Goal: Task Accomplishment & Management: Manage account settings

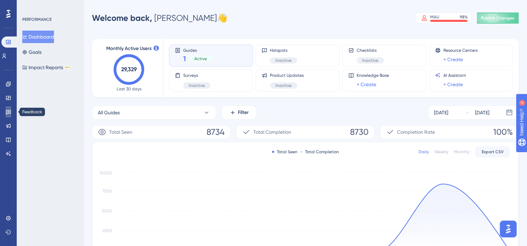
click at [9, 110] on icon at bounding box center [9, 112] width 6 height 6
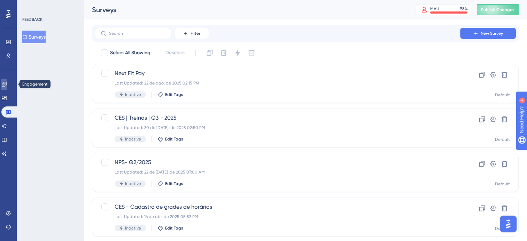
click at [7, 88] on link at bounding box center [4, 84] width 6 height 11
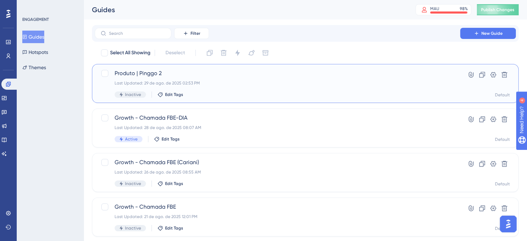
click at [436, 92] on div "Inactive Edit Tags" at bounding box center [276, 95] width 325 height 6
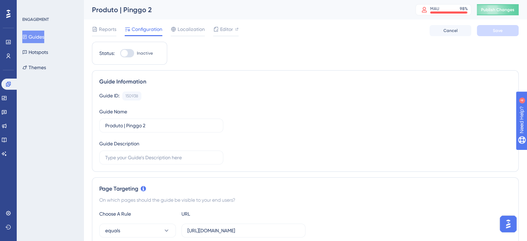
click at [147, 56] on label "Inactive" at bounding box center [136, 53] width 33 height 8
click at [120, 54] on input "Inactive" at bounding box center [120, 53] width 0 height 0
checkbox input "true"
click at [497, 33] on button "Save" at bounding box center [497, 30] width 42 height 11
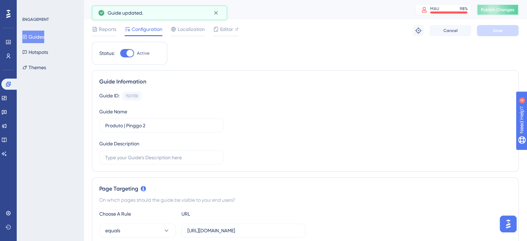
click at [499, 10] on span "Publish Changes" at bounding box center [497, 10] width 33 height 6
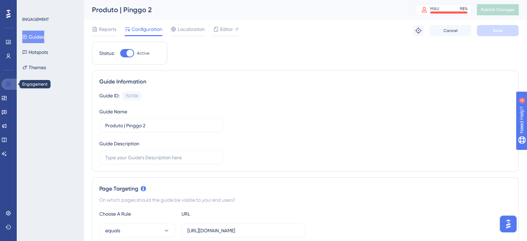
click at [7, 83] on icon at bounding box center [9, 84] width 6 height 6
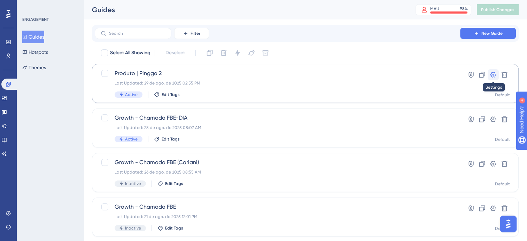
click at [490, 75] on icon at bounding box center [493, 75] width 6 height 6
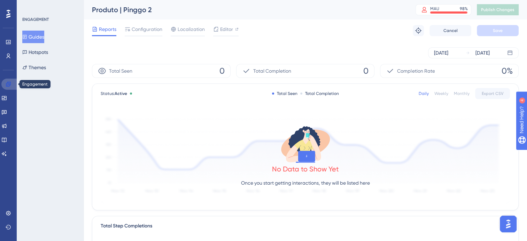
click at [8, 88] on link at bounding box center [9, 84] width 17 height 11
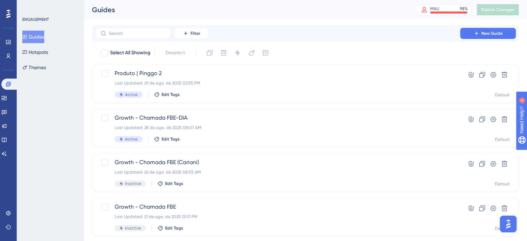
click at [41, 99] on div "ENGAGEMENT Guides Hotspots Themes" at bounding box center [50, 120] width 67 height 241
click at [482, 73] on icon at bounding box center [481, 74] width 7 height 7
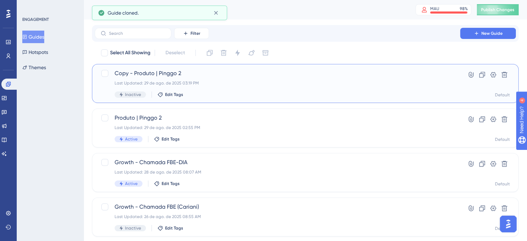
click at [299, 82] on div "Last Updated: 29 de ago. de 2025 03:19 PM" at bounding box center [276, 83] width 325 height 6
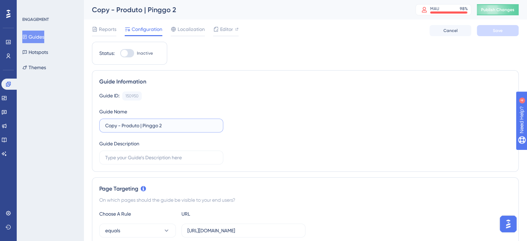
drag, startPoint x: 121, startPoint y: 124, endPoint x: 67, endPoint y: 93, distance: 62.5
drag, startPoint x: 151, startPoint y: 121, endPoint x: 127, endPoint y: 120, distance: 24.1
click at [127, 120] on label "Produto | Pinggo 2" at bounding box center [161, 126] width 124 height 14
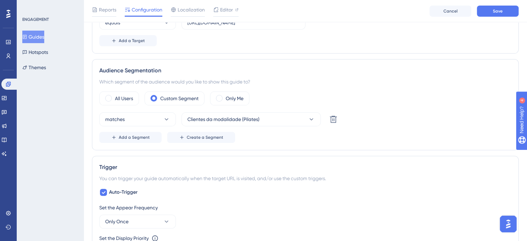
scroll to position [244, 0]
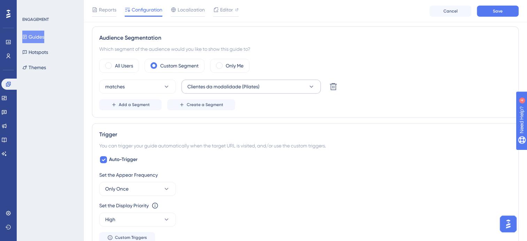
type input "Produto | Comandas"
click at [309, 86] on icon at bounding box center [311, 86] width 7 height 7
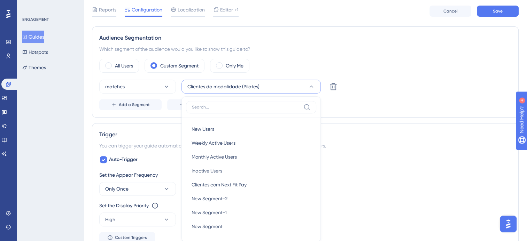
scroll to position [290, 0]
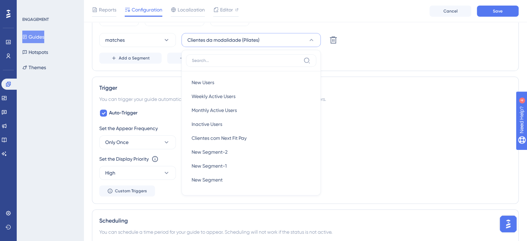
click at [283, 41] on button "Clientes da modalidade (Pilates)" at bounding box center [250, 40] width 139 height 14
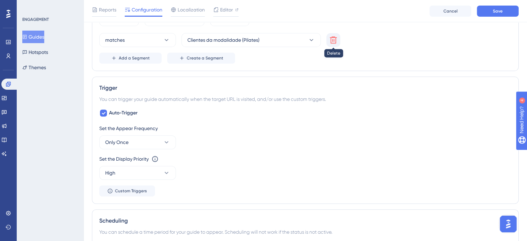
click at [328, 42] on button at bounding box center [333, 40] width 14 height 14
click at [234, 39] on button "Choose a segment" at bounding box center [250, 40] width 139 height 14
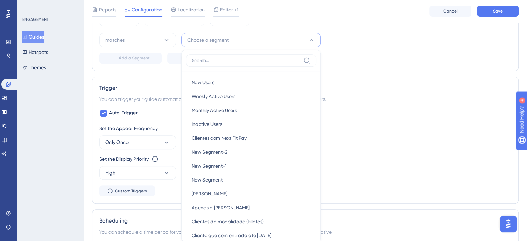
scroll to position [313, 0]
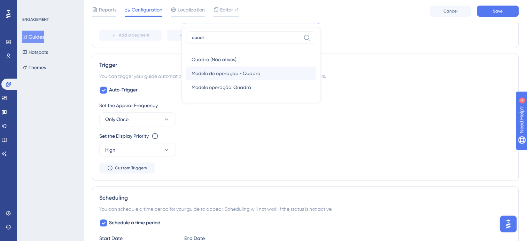
type input "quadr"
click at [247, 72] on span "Modelo de operação - Quadra" at bounding box center [225, 73] width 69 height 8
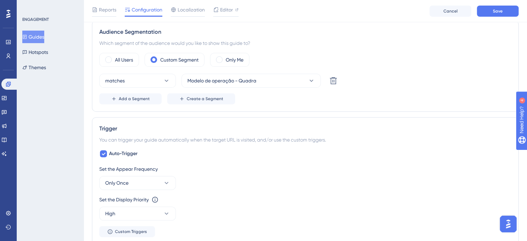
scroll to position [244, 0]
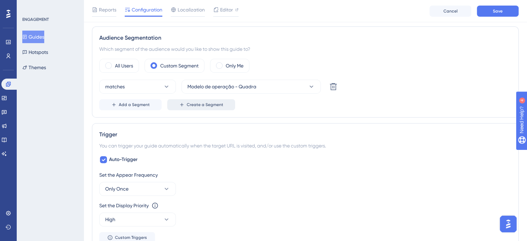
click at [217, 105] on span "Create a Segment" at bounding box center [205, 105] width 37 height 6
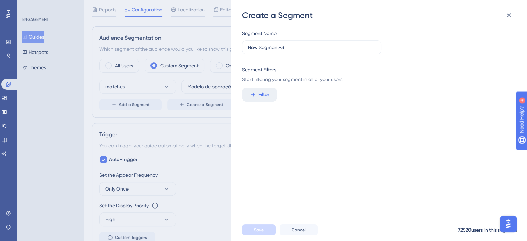
click at [227, 132] on div "Create a Segment Segment Name New Segment-3 Segment Filters Start filtering you…" at bounding box center [263, 120] width 527 height 241
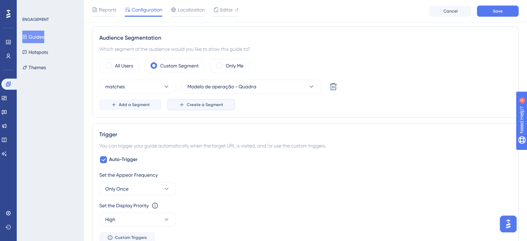
click at [195, 100] on button "Create a Segment" at bounding box center [201, 104] width 68 height 11
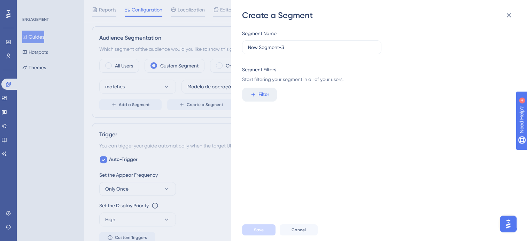
click at [203, 122] on div "Create a Segment Segment Name New Segment-3 Segment Filters Start filtering you…" at bounding box center [263, 120] width 527 height 241
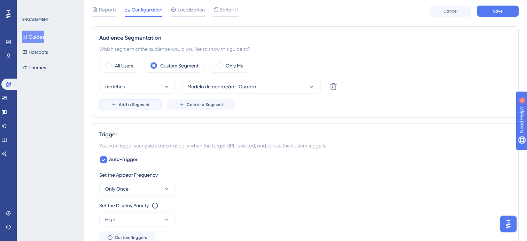
click at [143, 104] on span "Add a Segment" at bounding box center [134, 105] width 31 height 6
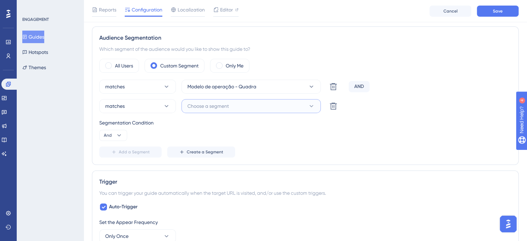
click at [200, 103] on span "Choose a segment" at bounding box center [207, 106] width 41 height 8
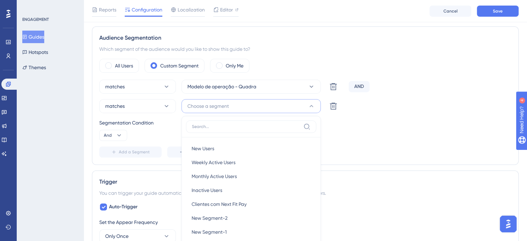
scroll to position [303, 0]
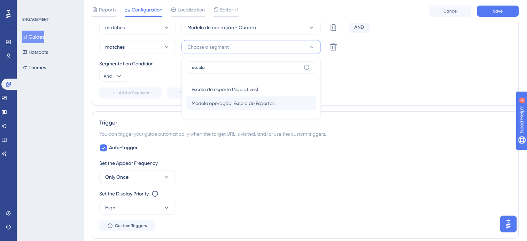
type input "escola"
click at [247, 103] on span "Modelo operação: Escola de Esportes" at bounding box center [232, 103] width 83 height 8
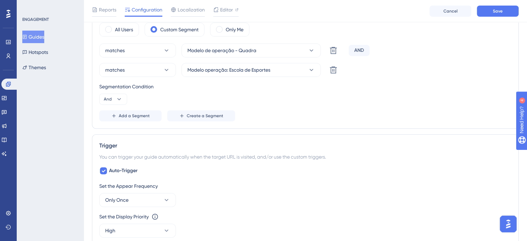
scroll to position [268, 0]
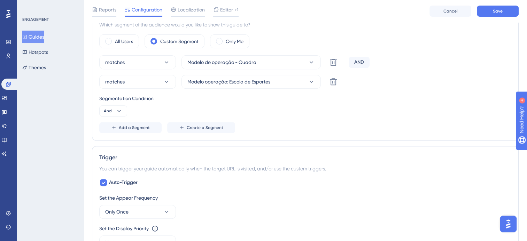
click at [398, 110] on div "Segmentation Condition And" at bounding box center [305, 105] width 412 height 22
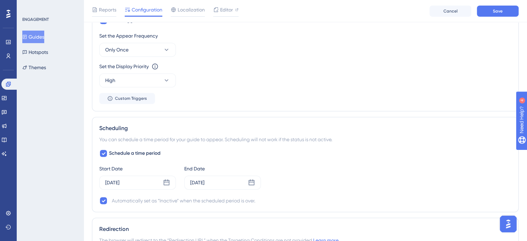
scroll to position [442, 0]
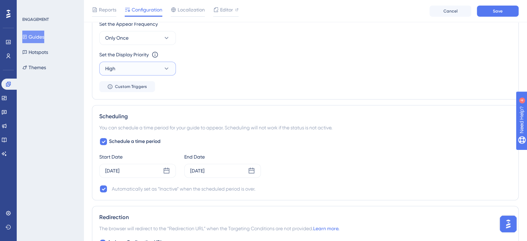
click at [135, 67] on button "High" at bounding box center [137, 69] width 77 height 14
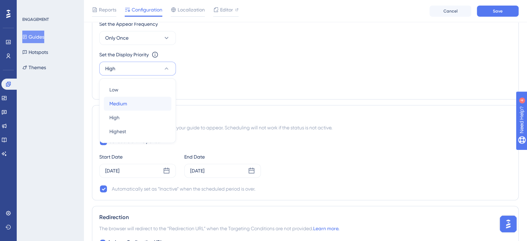
click at [132, 101] on div "Medium Medium" at bounding box center [137, 104] width 56 height 14
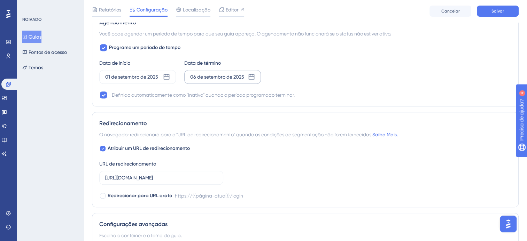
scroll to position [546, 0]
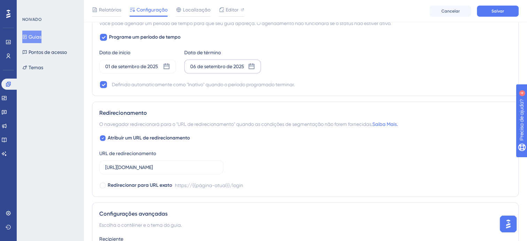
click at [251, 63] on icon at bounding box center [251, 66] width 7 height 7
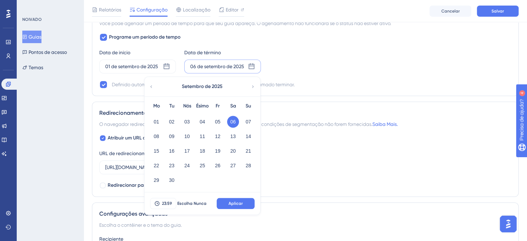
click at [235, 121] on button "06" at bounding box center [233, 122] width 12 height 12
click at [301, 64] on div "Data de início 01 de setembro de 2025 Data de término 06 de setembro de 2025 Se…" at bounding box center [305, 60] width 412 height 25
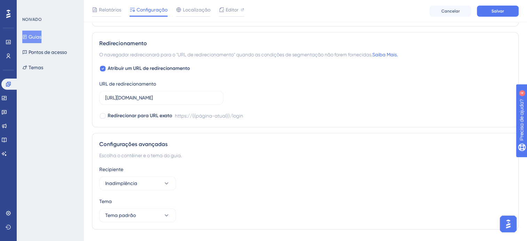
scroll to position [631, 0]
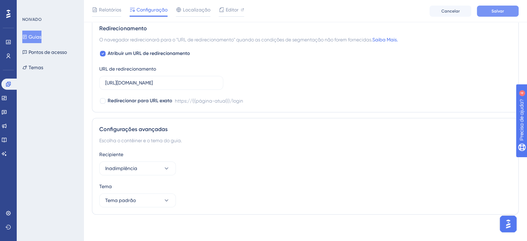
click at [499, 13] on span "Salvar" at bounding box center [497, 11] width 13 height 6
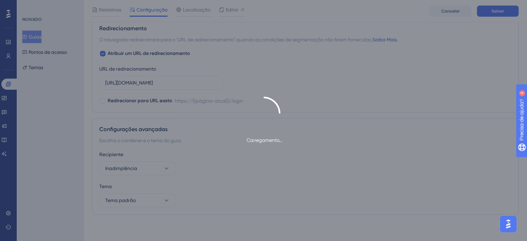
type input "Produto | Comandas"
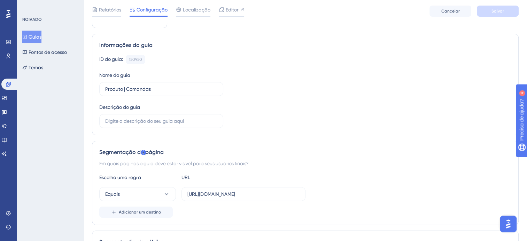
scroll to position [0, 0]
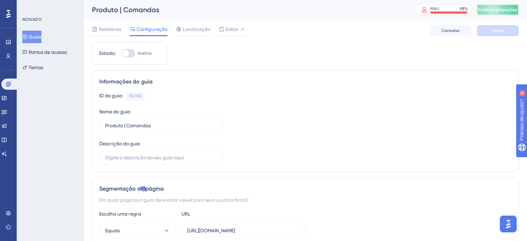
click at [508, 11] on span "Publicar alterações" at bounding box center [497, 10] width 39 height 6
click at [138, 54] on span "Inativo" at bounding box center [145, 53] width 14 height 6
click at [121, 54] on input "Inativo" at bounding box center [121, 53] width 0 height 0
checkbox input "true"
click at [129, 54] on div at bounding box center [128, 53] width 14 height 8
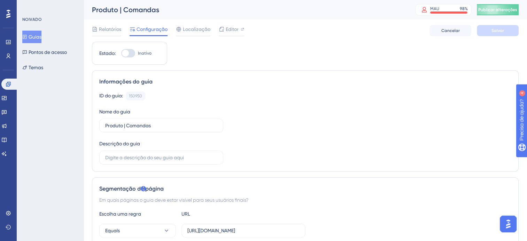
click at [121, 54] on input "Inativo" at bounding box center [121, 53] width 0 height 0
checkbox input "true"
click at [483, 33] on button "Salvar" at bounding box center [497, 30] width 42 height 11
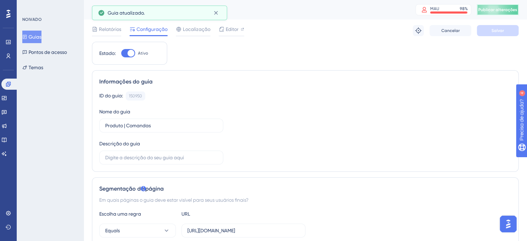
click at [496, 14] on button "Publicar alterações" at bounding box center [497, 9] width 42 height 11
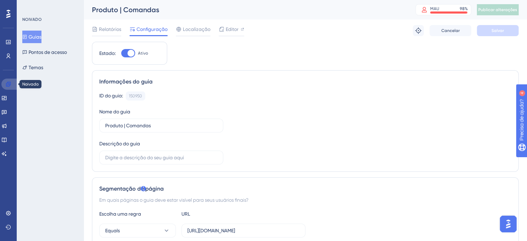
click at [10, 86] on icon at bounding box center [9, 84] width 6 height 6
